Goal: Task Accomplishment & Management: Manage account settings

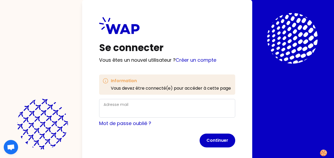
click at [125, 103] on label "Adresse mail" at bounding box center [116, 104] width 25 height 5
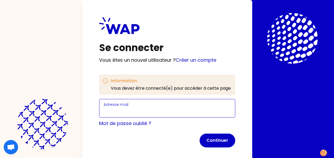
click at [125, 108] on input "Adresse mail" at bounding box center [167, 111] width 127 height 7
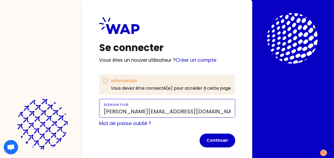
click at [186, 111] on input "[PERSON_NAME][EMAIL_ADDRESS][DOMAIN_NAME]" at bounding box center [167, 111] width 127 height 7
type input "[PERSON_NAME][EMAIL_ADDRESS][PERSON_NAME][DOMAIN_NAME]"
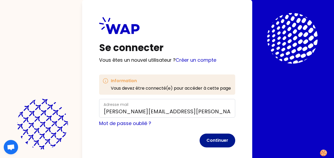
click at [216, 141] on button "Continuer" at bounding box center [217, 140] width 36 height 14
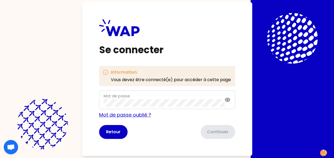
click at [126, 114] on link "Mot de passe oublié ?" at bounding box center [125, 114] width 52 height 7
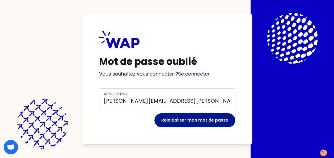
click at [180, 118] on button "Reinitialiser mon mot de passe" at bounding box center [194, 120] width 81 height 14
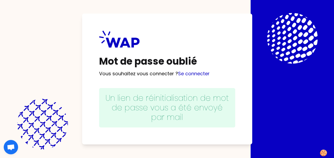
scroll to position [2, 0]
